Goal: Find specific page/section: Find specific page/section

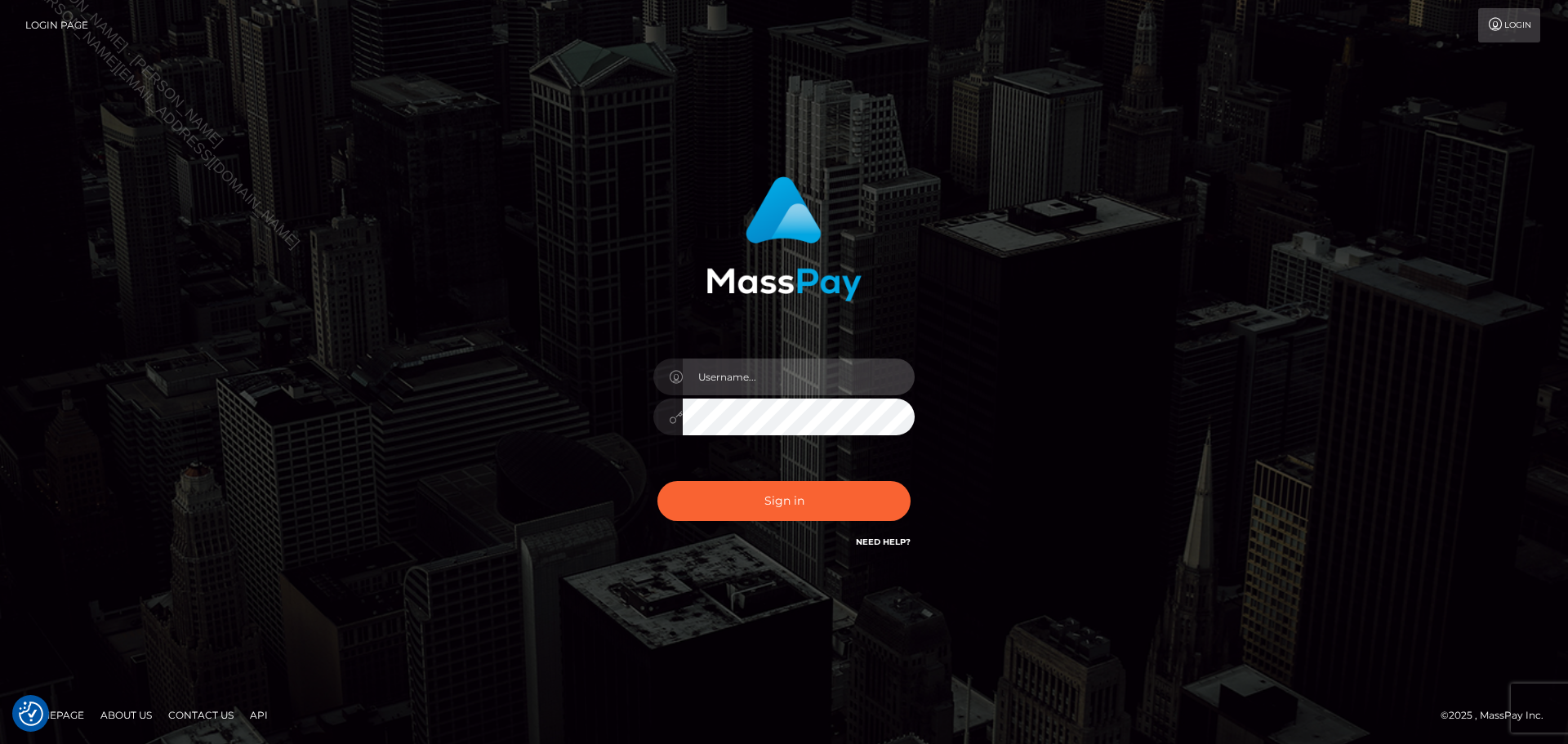
click at [793, 378] on input "text" at bounding box center [798, 377] width 232 height 37
type input "Seleen"
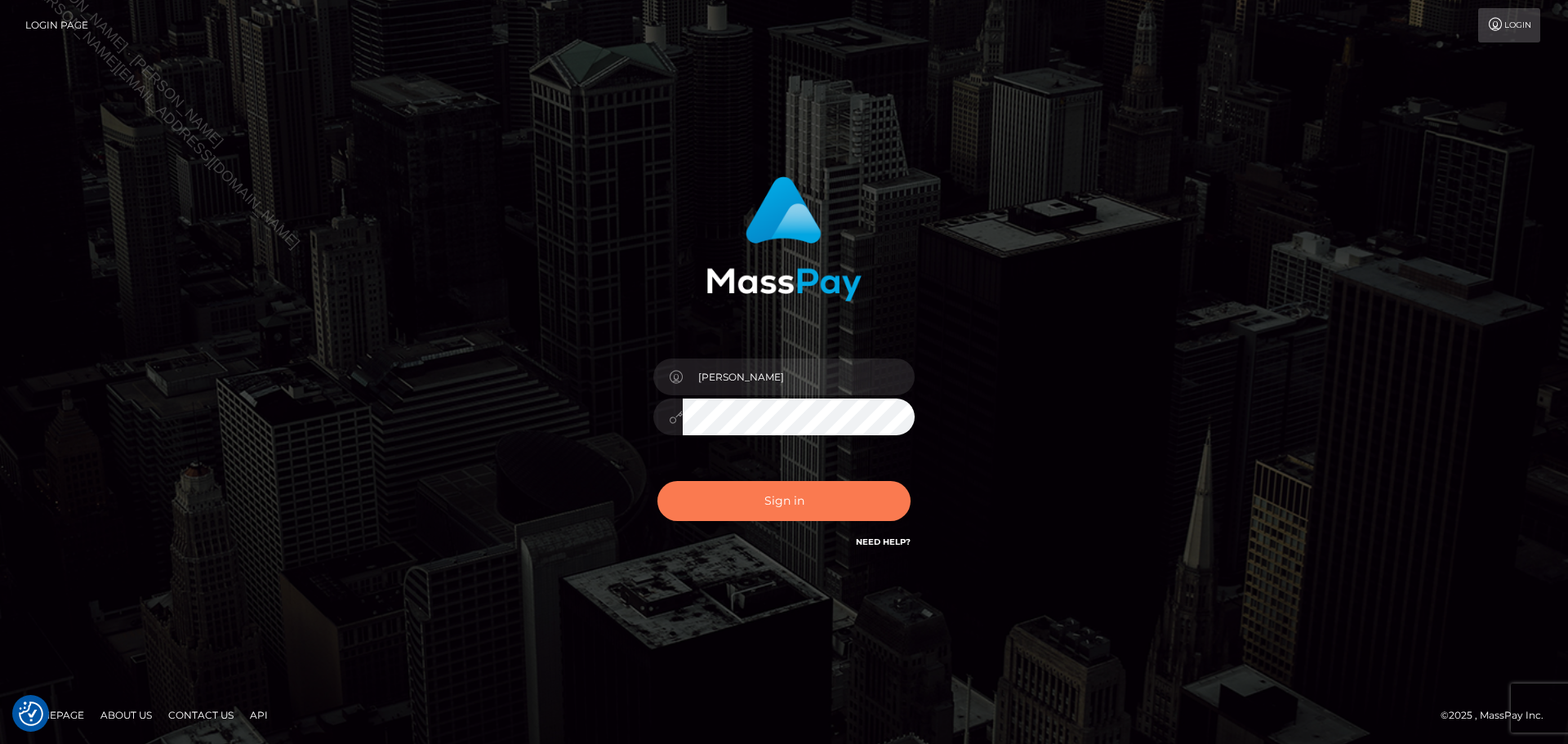
click at [815, 510] on button "Sign in" at bounding box center [784, 500] width 253 height 40
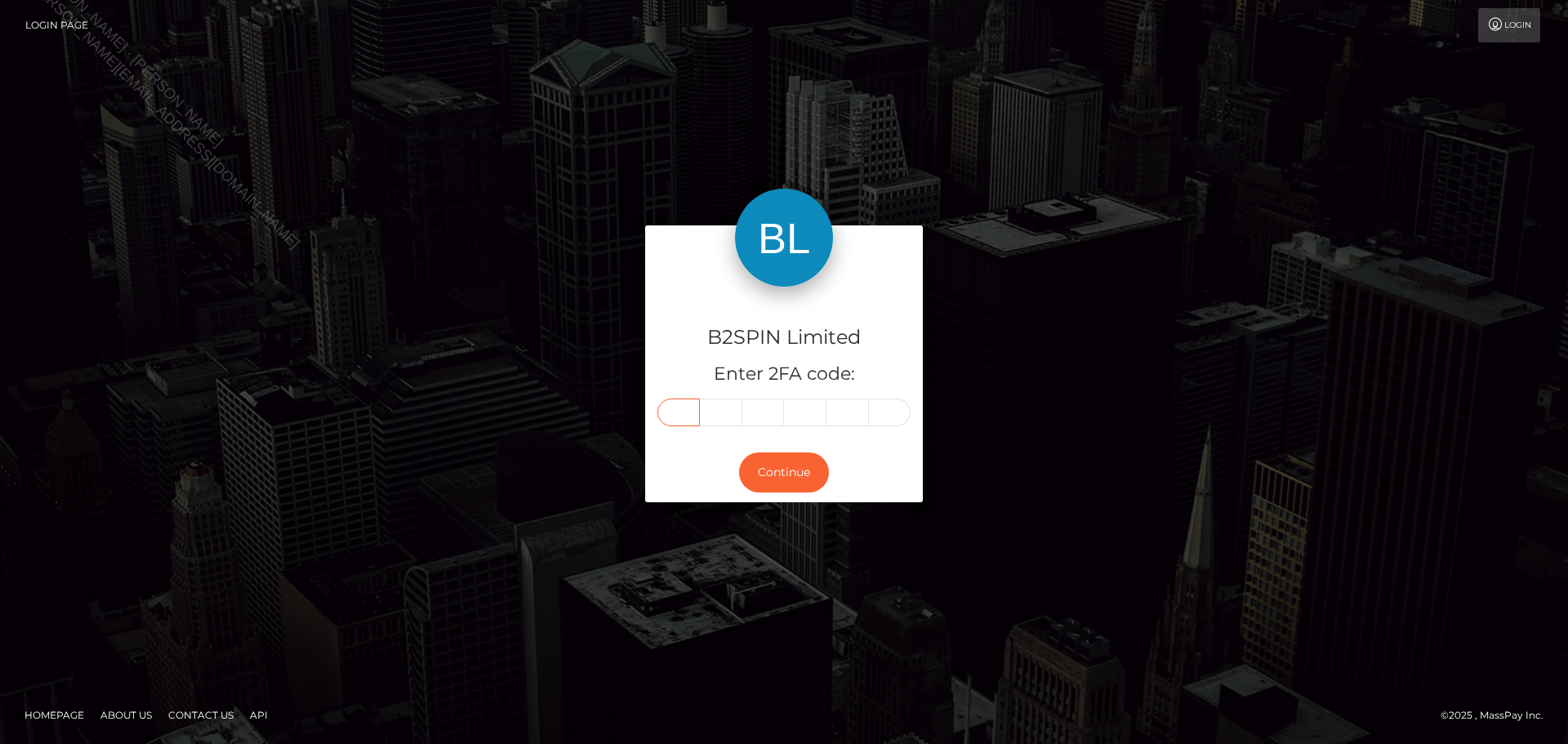
paste input "4"
type input "4"
type input "5"
type input "7"
type input "8"
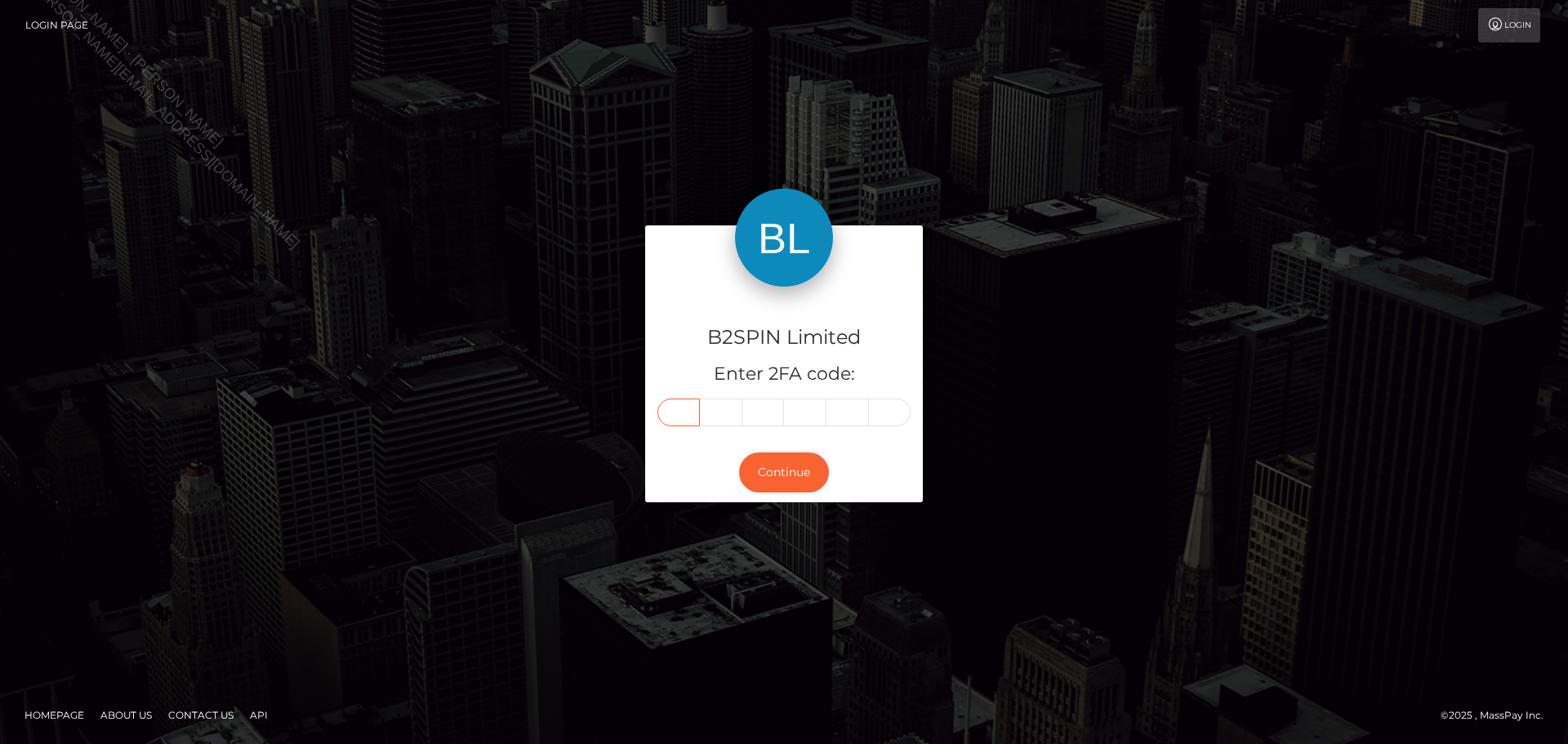
type input "2"
type input "4"
click at [801, 461] on button "Continue" at bounding box center [784, 472] width 90 height 40
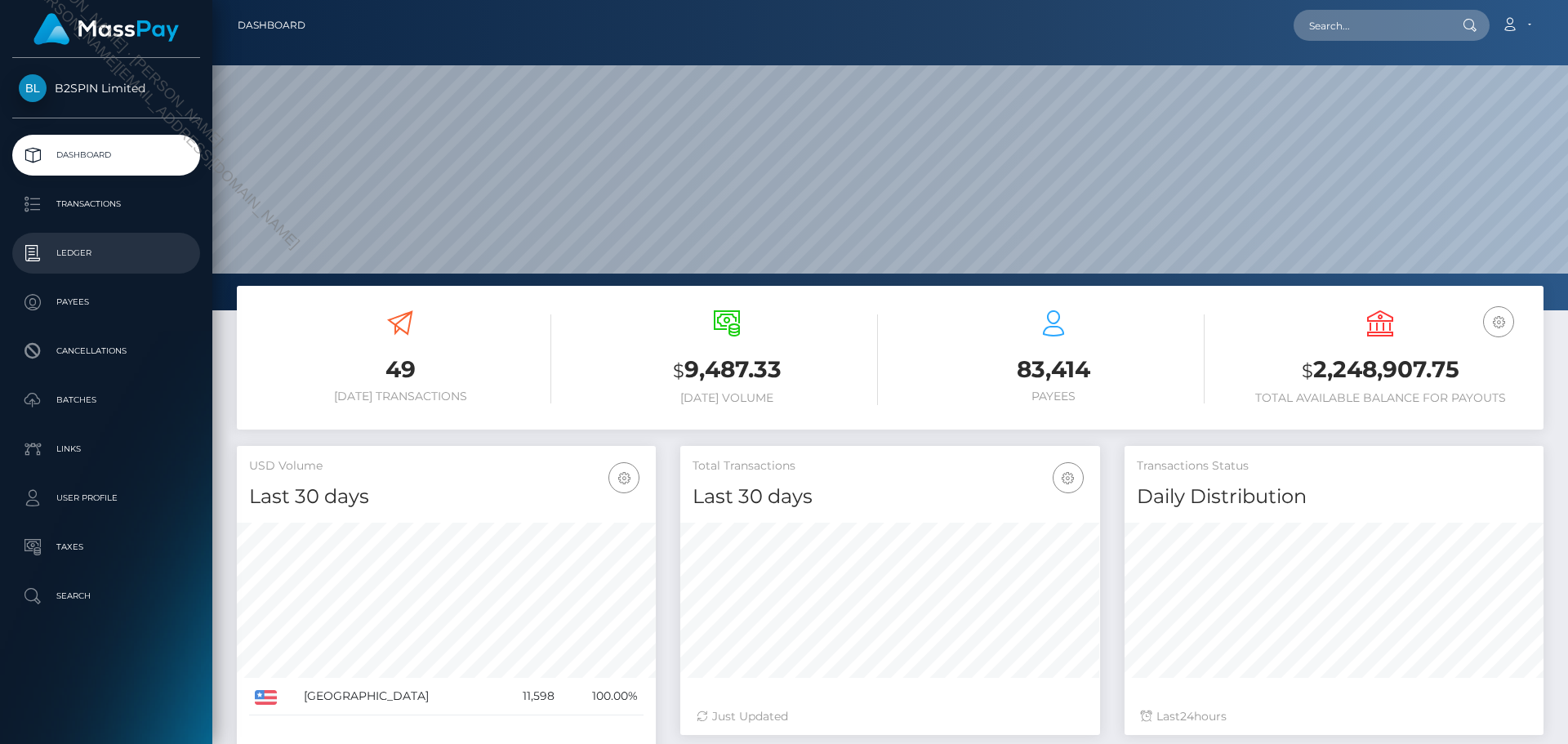
scroll to position [290, 419]
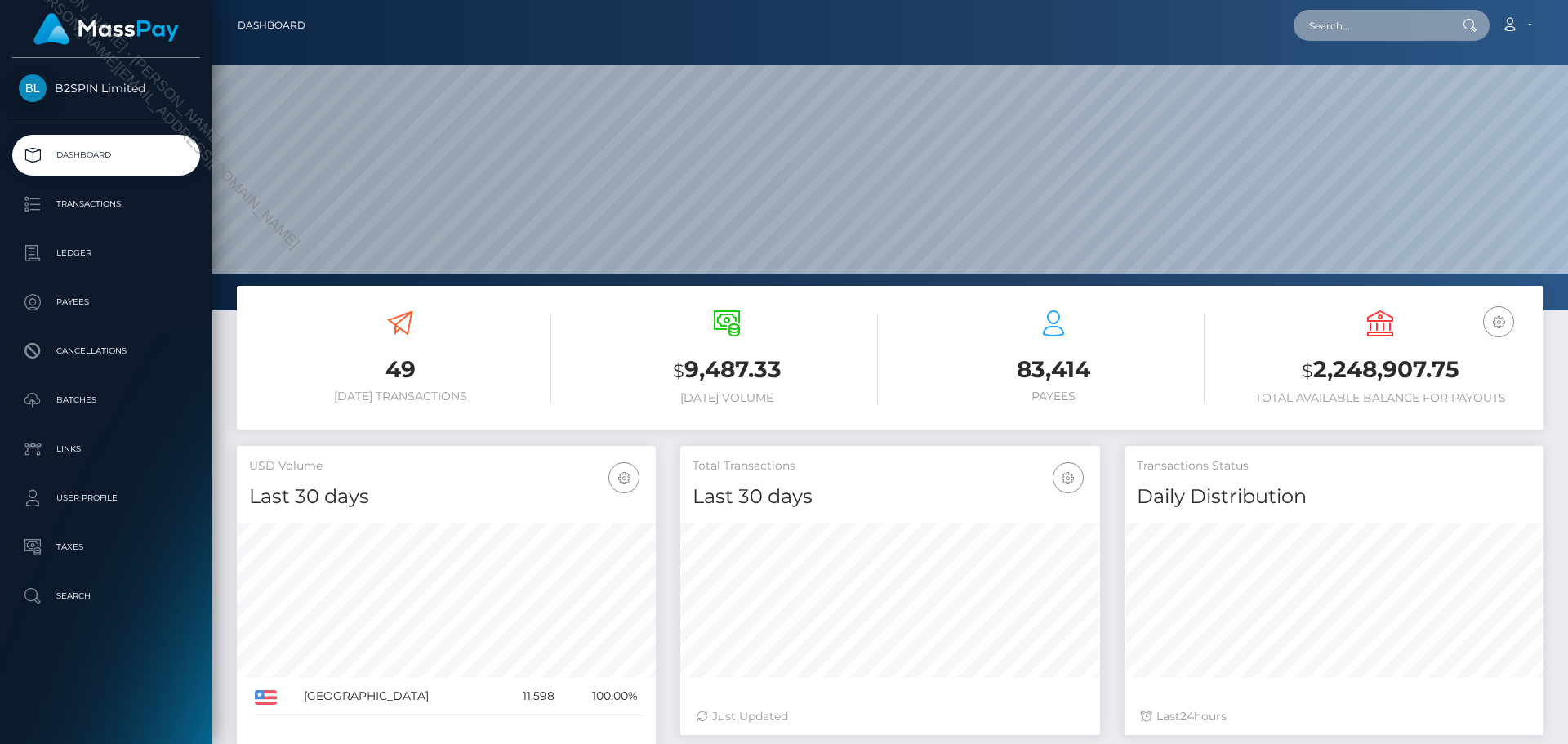
click at [1398, 18] on input "text" at bounding box center [1370, 25] width 153 height 31
paste input "1a05d6b3-d415-4f6d-bede-e557d105b113"
click at [1385, 34] on input "1a05d6b3-d415-4f6d-bede-e557d105b113" at bounding box center [1370, 25] width 153 height 31
paste input "787901589"
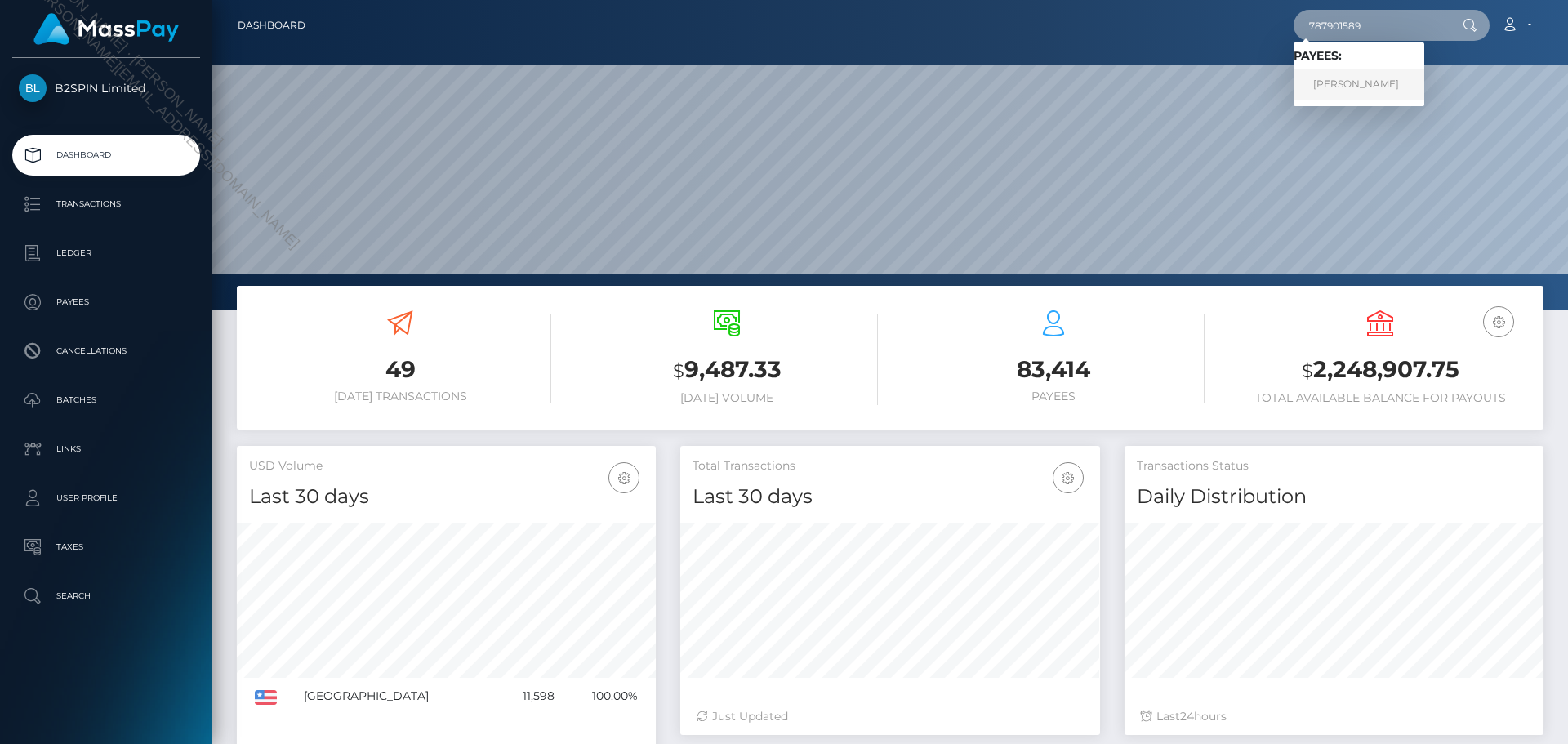
type input "787901589"
click at [1385, 85] on link "CARLOS TORRES MORENO" at bounding box center [1358, 85] width 131 height 30
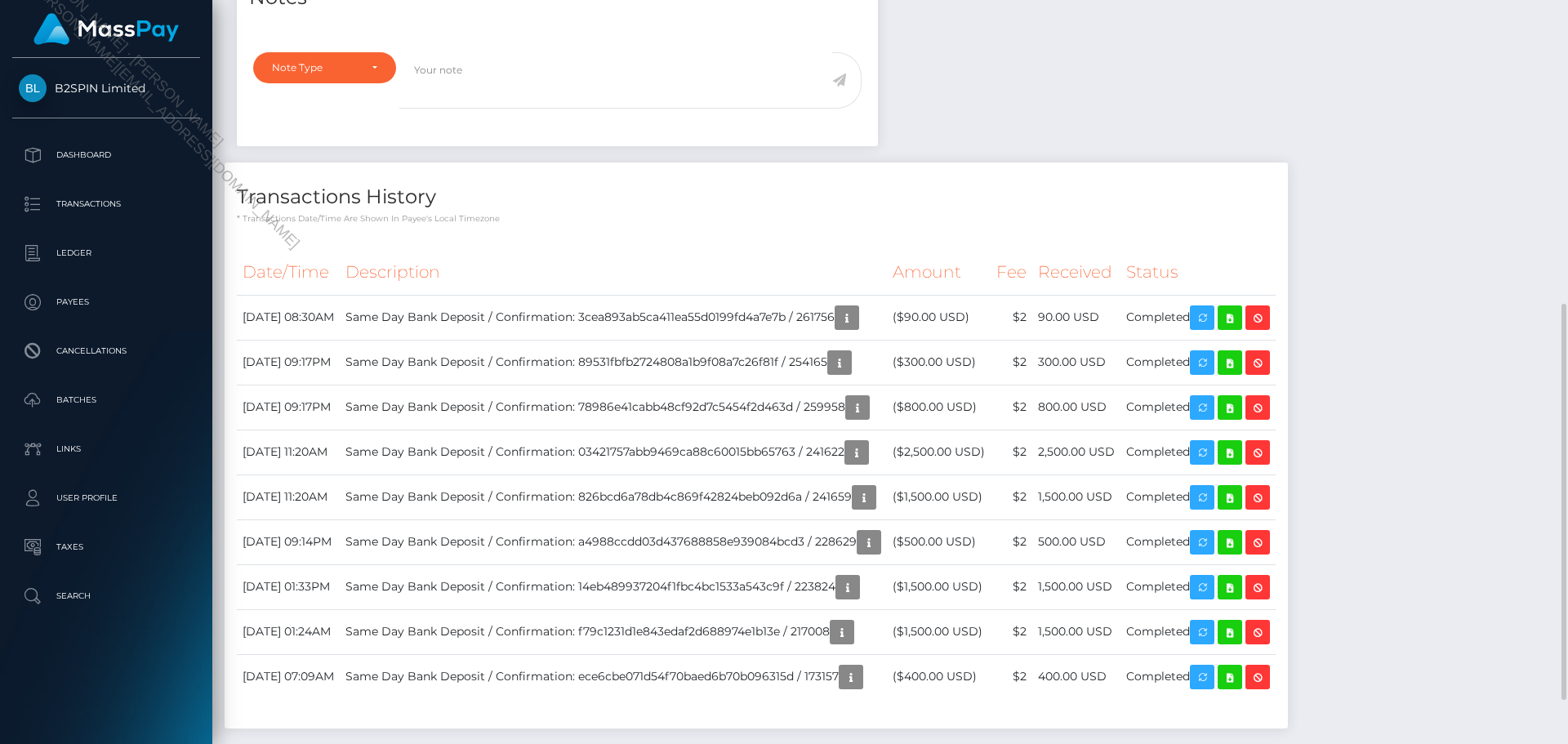
scroll to position [196, 419]
click at [1460, 349] on div "Notes Note Type Compliance Clear Compliance General Note Type" at bounding box center [889, 354] width 1331 height 782
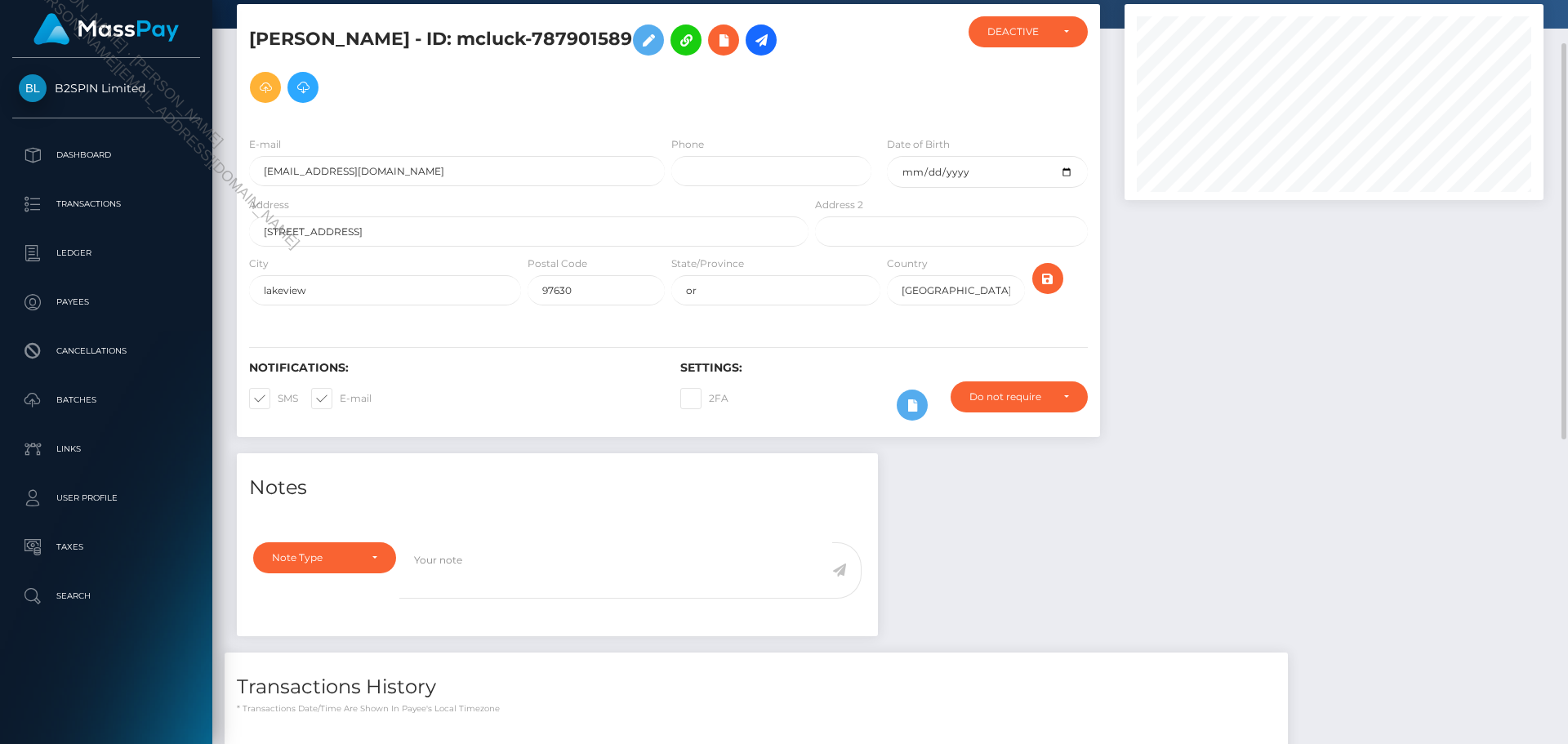
scroll to position [0, 0]
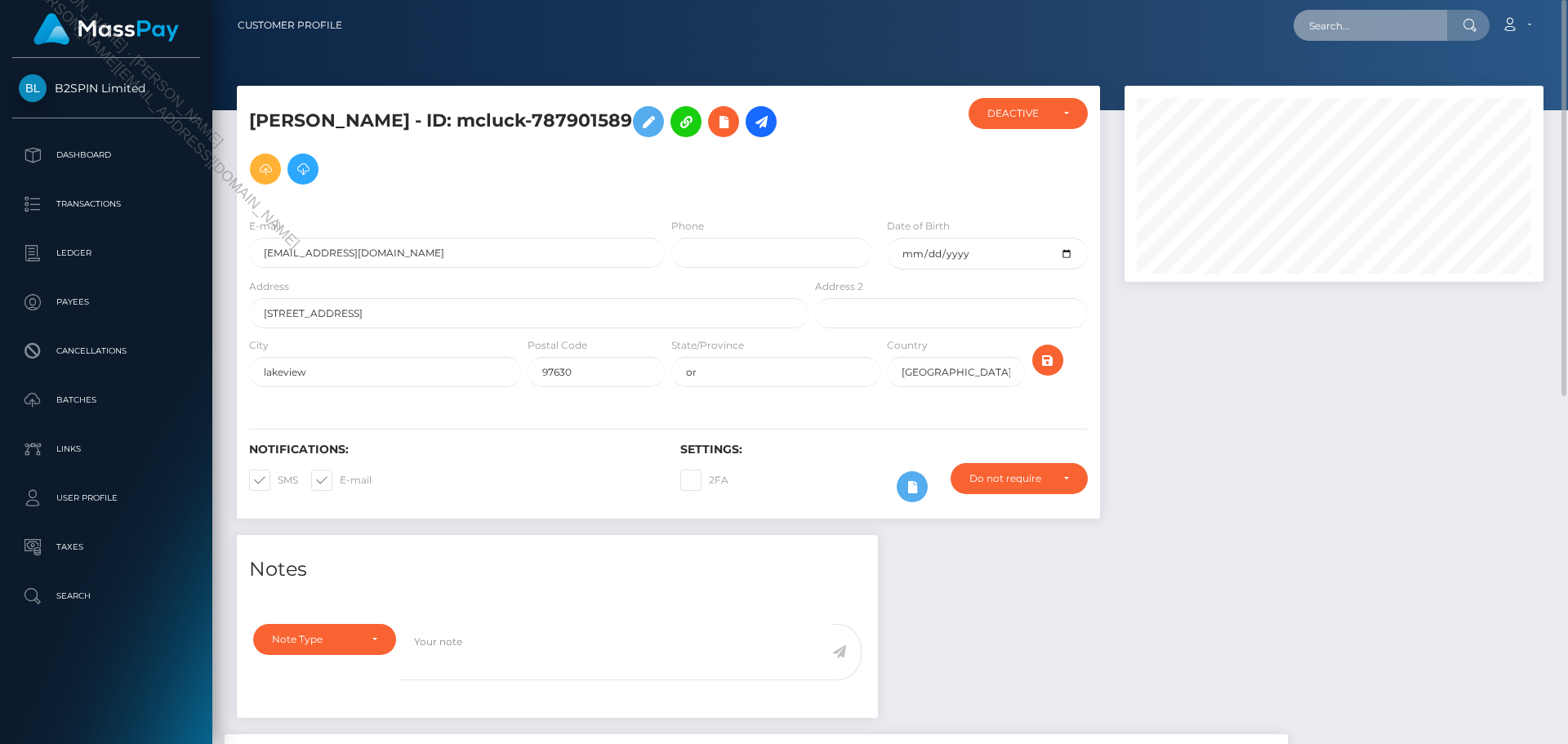
click at [1377, 29] on input "text" at bounding box center [1370, 25] width 153 height 31
paste input "ddd50fea-26cc-40a2-a101-7fb0fbd2f129"
click at [1315, 429] on div at bounding box center [1334, 310] width 444 height 450
click at [1376, 28] on input "ddd50fea-26cc-40a2-a101-7fb0fbd2f129" at bounding box center [1370, 25] width 153 height 31
paste input "803890076"
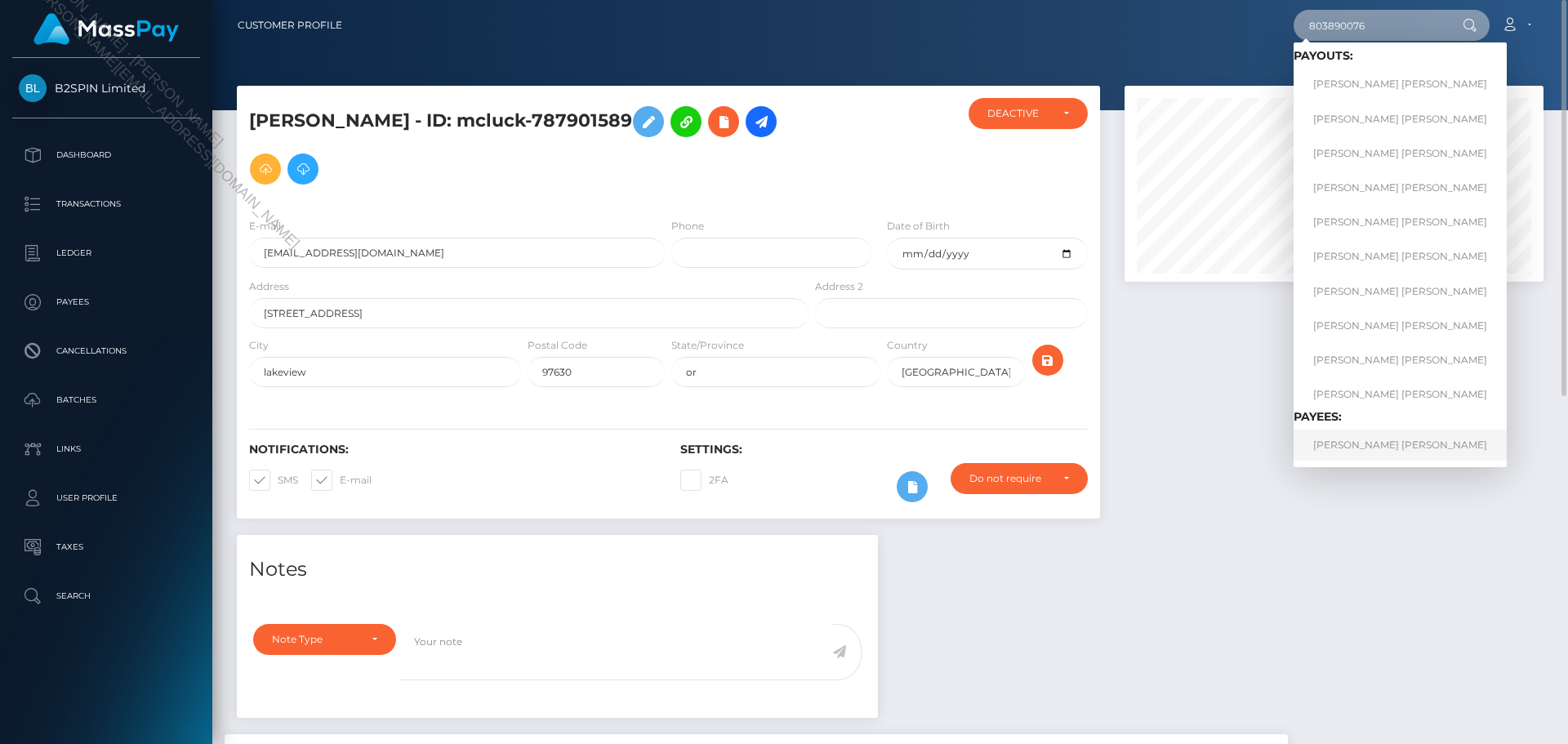
type input "803890076"
click at [1388, 445] on link "SHAWNA LEE BRUNELL" at bounding box center [1400, 444] width 214 height 30
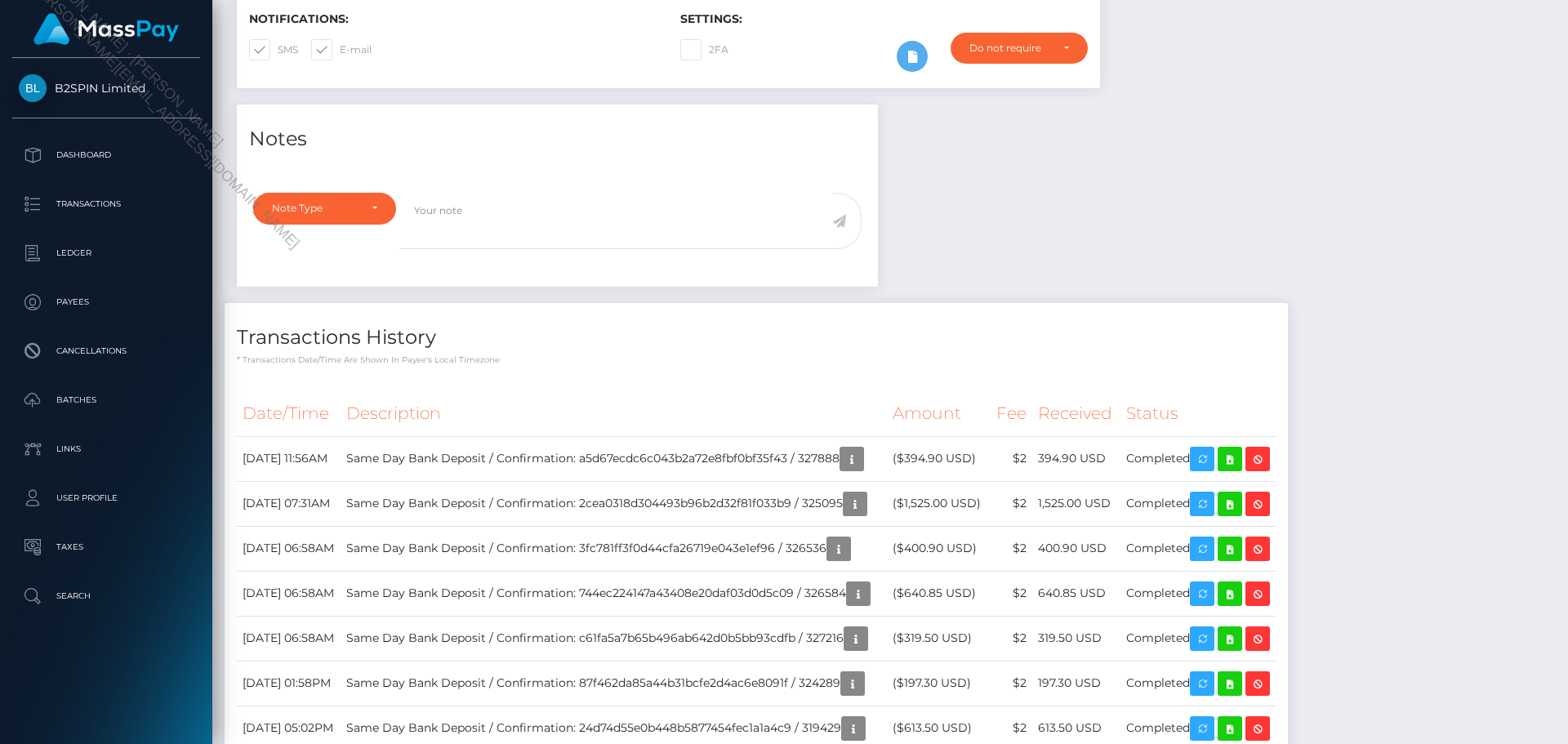
scroll to position [572, 0]
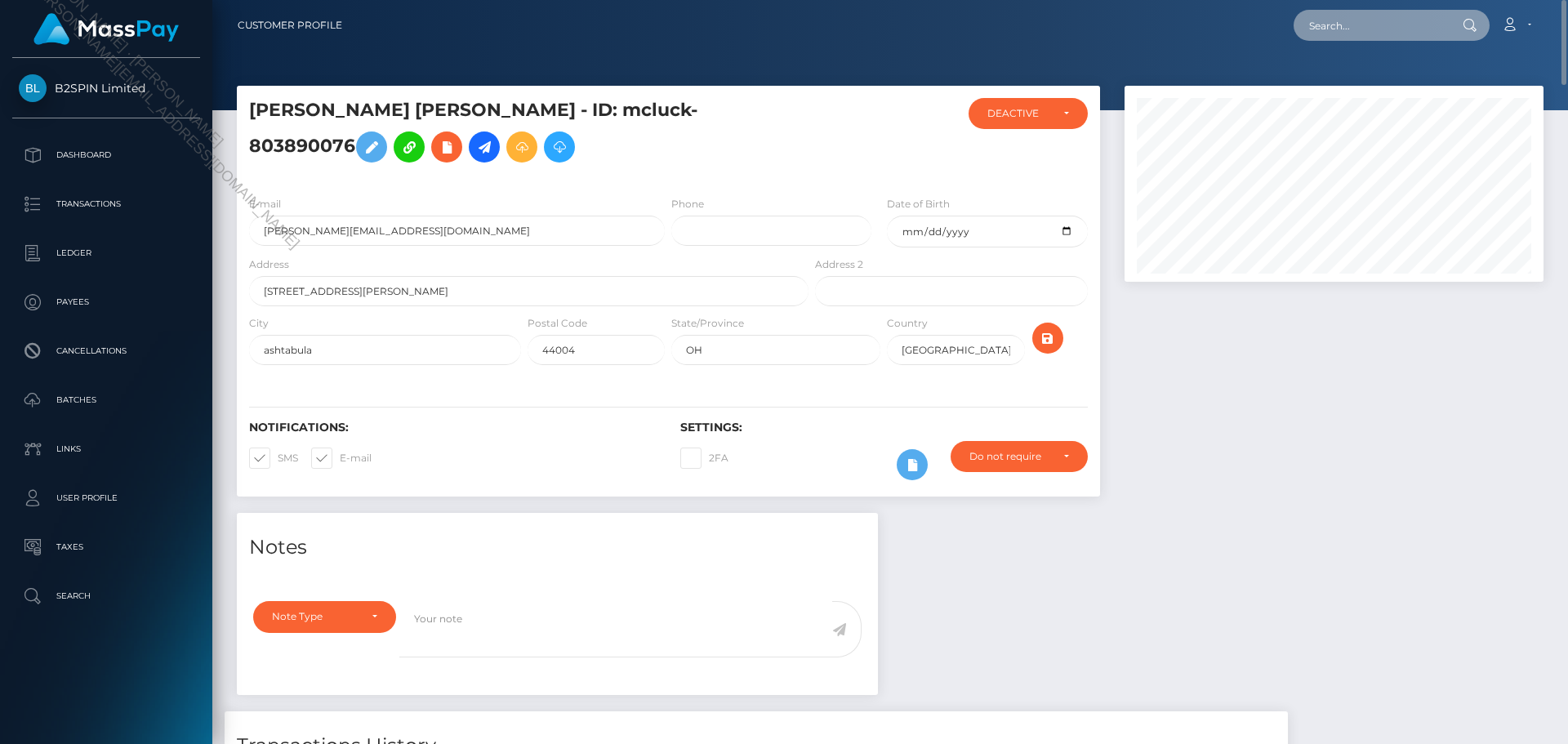
paste input "f2f221be-993d-4bd4-907d-7b4461356459"
click at [1377, 25] on input "text" at bounding box center [1370, 25] width 153 height 31
type input "f2f221be-993d-4bd4-907d-7b4461356459"
